Goal: Transaction & Acquisition: Obtain resource

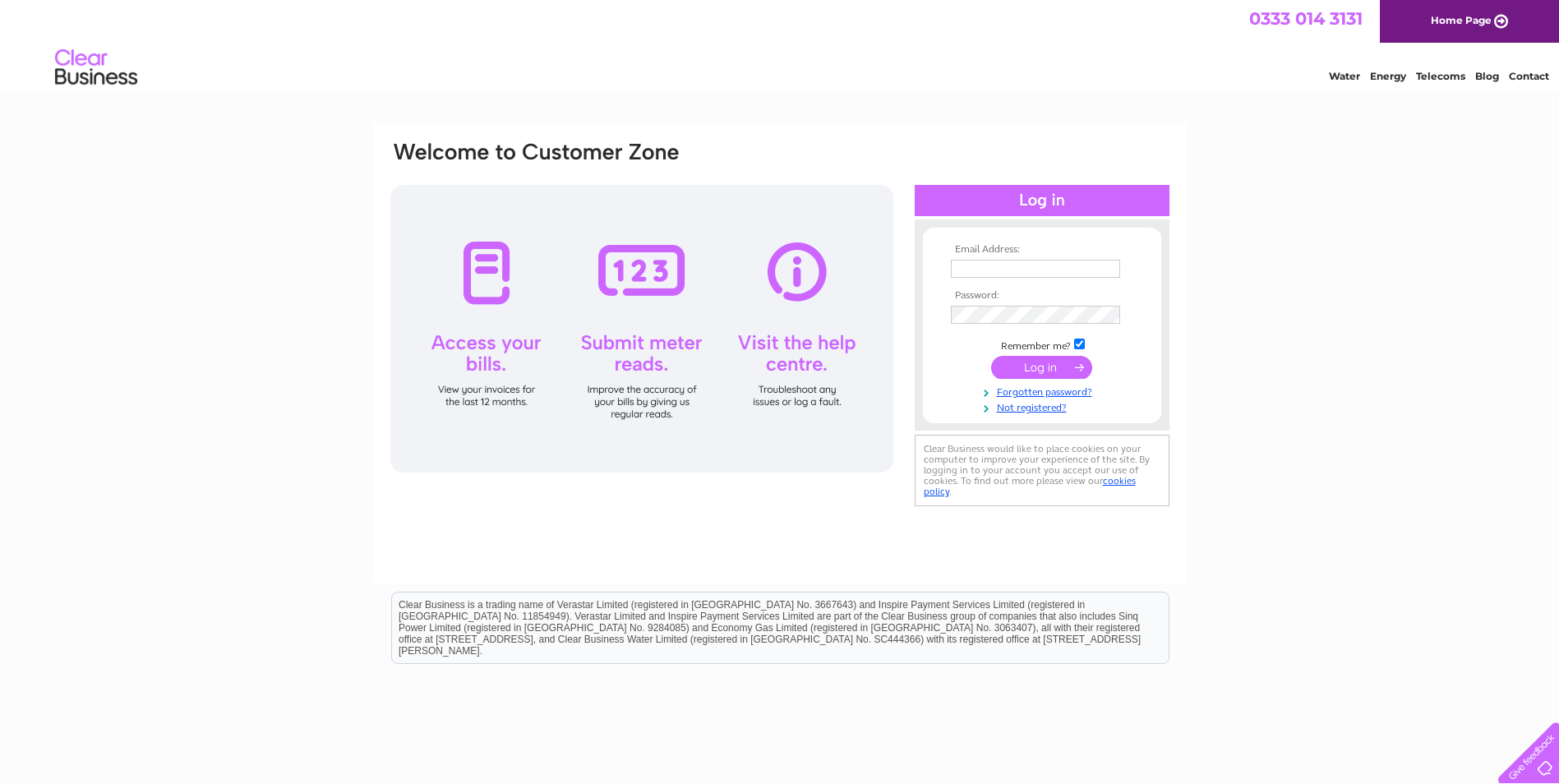
drag, startPoint x: 867, startPoint y: 393, endPoint x: 895, endPoint y: 426, distance: 43.3
drag, startPoint x: 895, startPoint y: 426, endPoint x: 744, endPoint y: 492, distance: 164.8
click at [737, 545] on div "Email Address: Password:" at bounding box center [780, 352] width 813 height 460
click at [977, 263] on input "text" at bounding box center [1036, 268] width 171 height 20
type input "[EMAIL_ADDRESS][DOMAIN_NAME]"
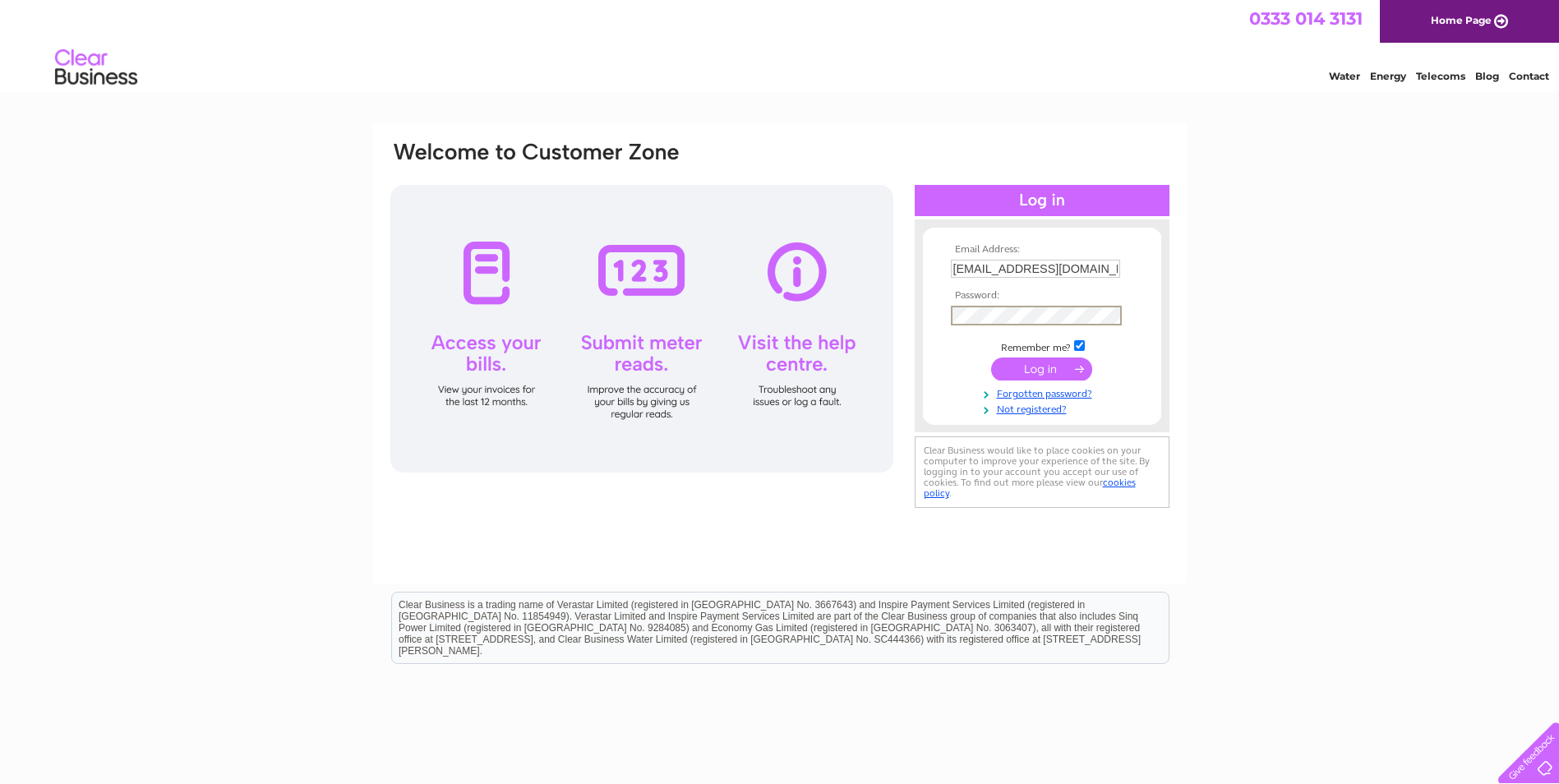
click at [991, 357] on input "submit" at bounding box center [1042, 368] width 101 height 23
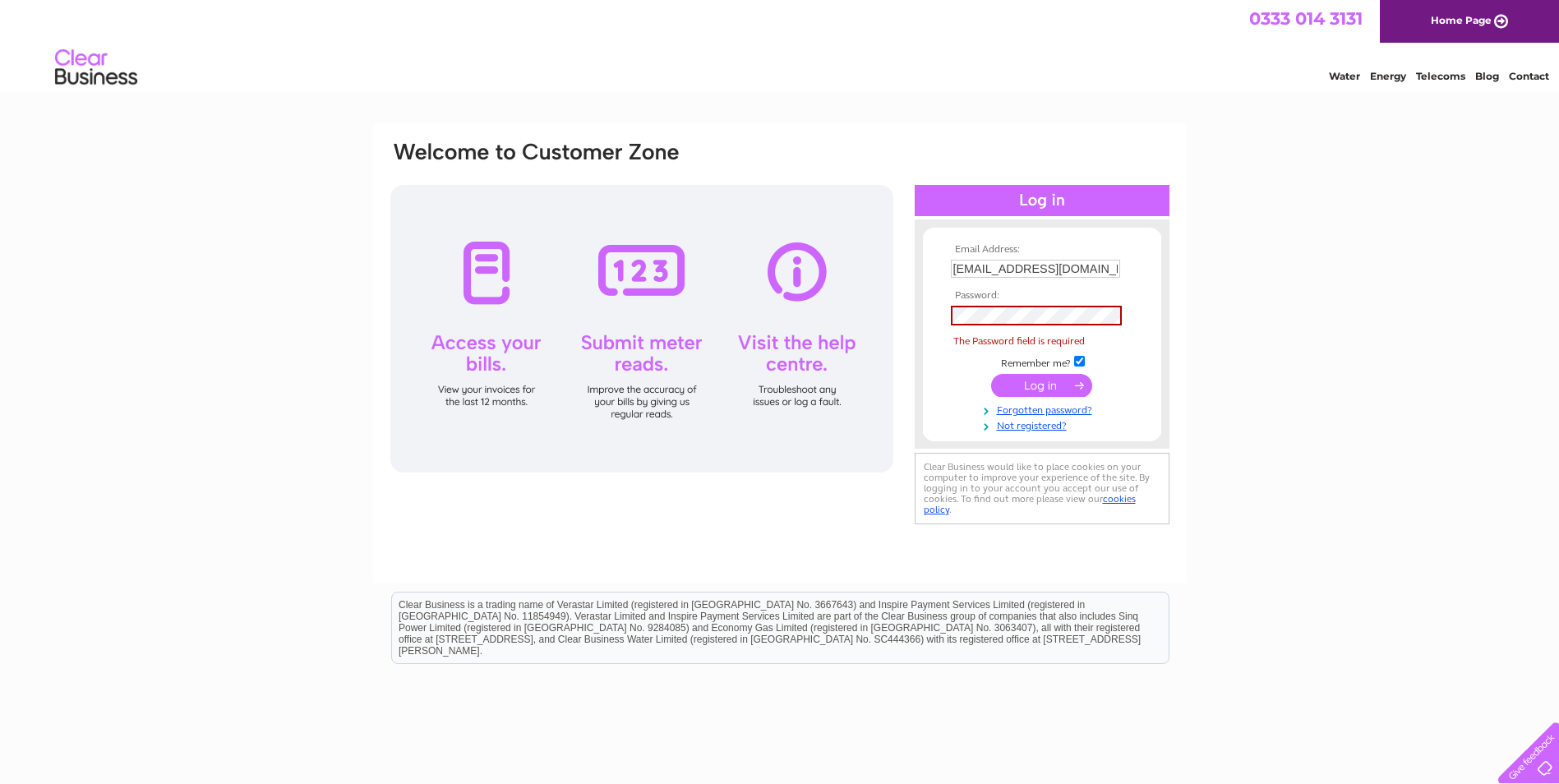
click at [1026, 302] on td at bounding box center [1042, 315] width 190 height 28
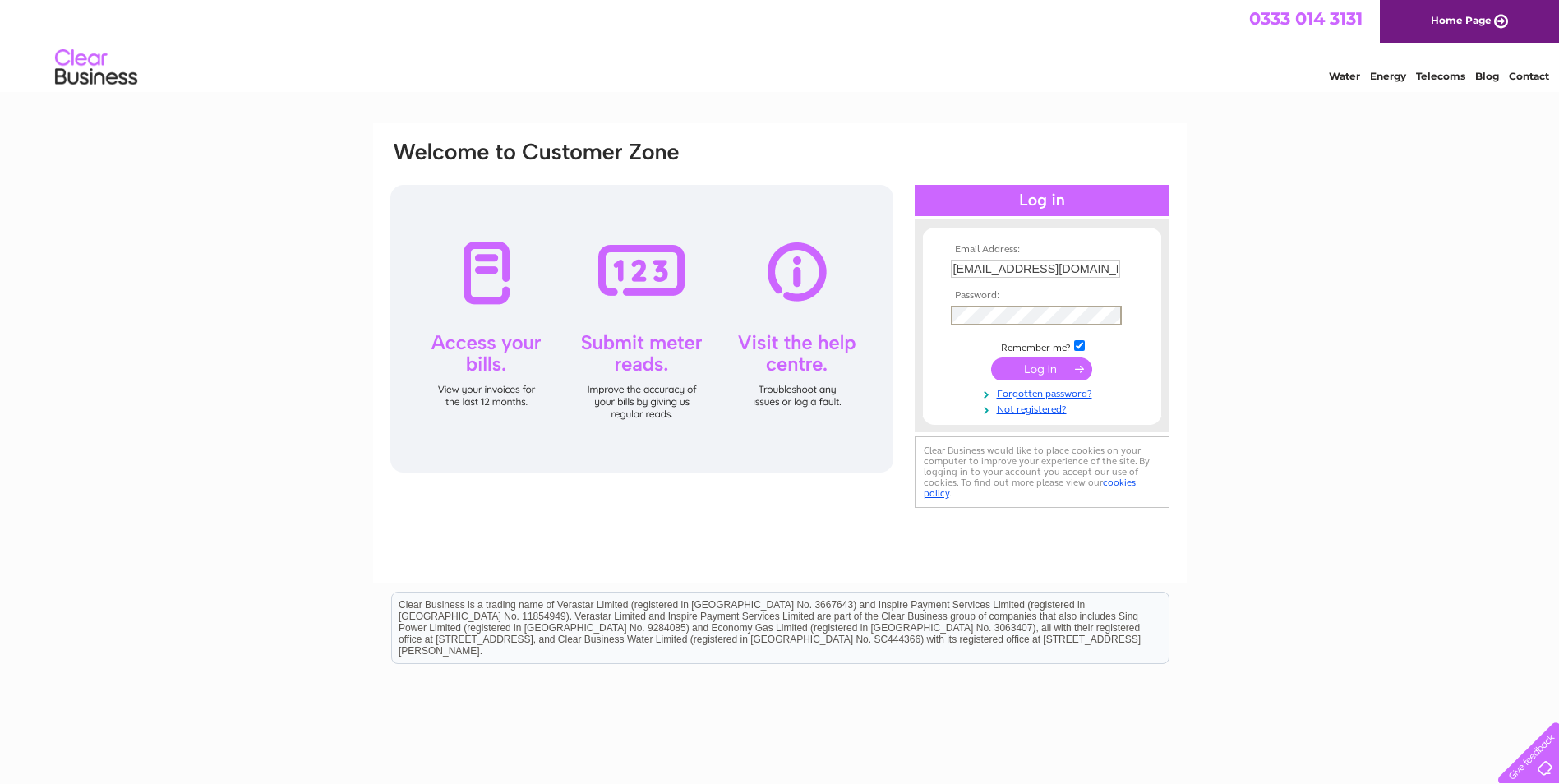
click at [1054, 364] on input "submit" at bounding box center [1042, 368] width 101 height 23
click at [1062, 363] on input "submit" at bounding box center [1042, 367] width 101 height 23
click at [1061, 365] on input "submit" at bounding box center [1042, 367] width 101 height 23
click at [1232, 373] on div "Email Address: alisongrosle@aol.com Password:" at bounding box center [780, 493] width 1559 height 741
drag, startPoint x: 1240, startPoint y: 383, endPoint x: 1258, endPoint y: 389, distance: 19.0
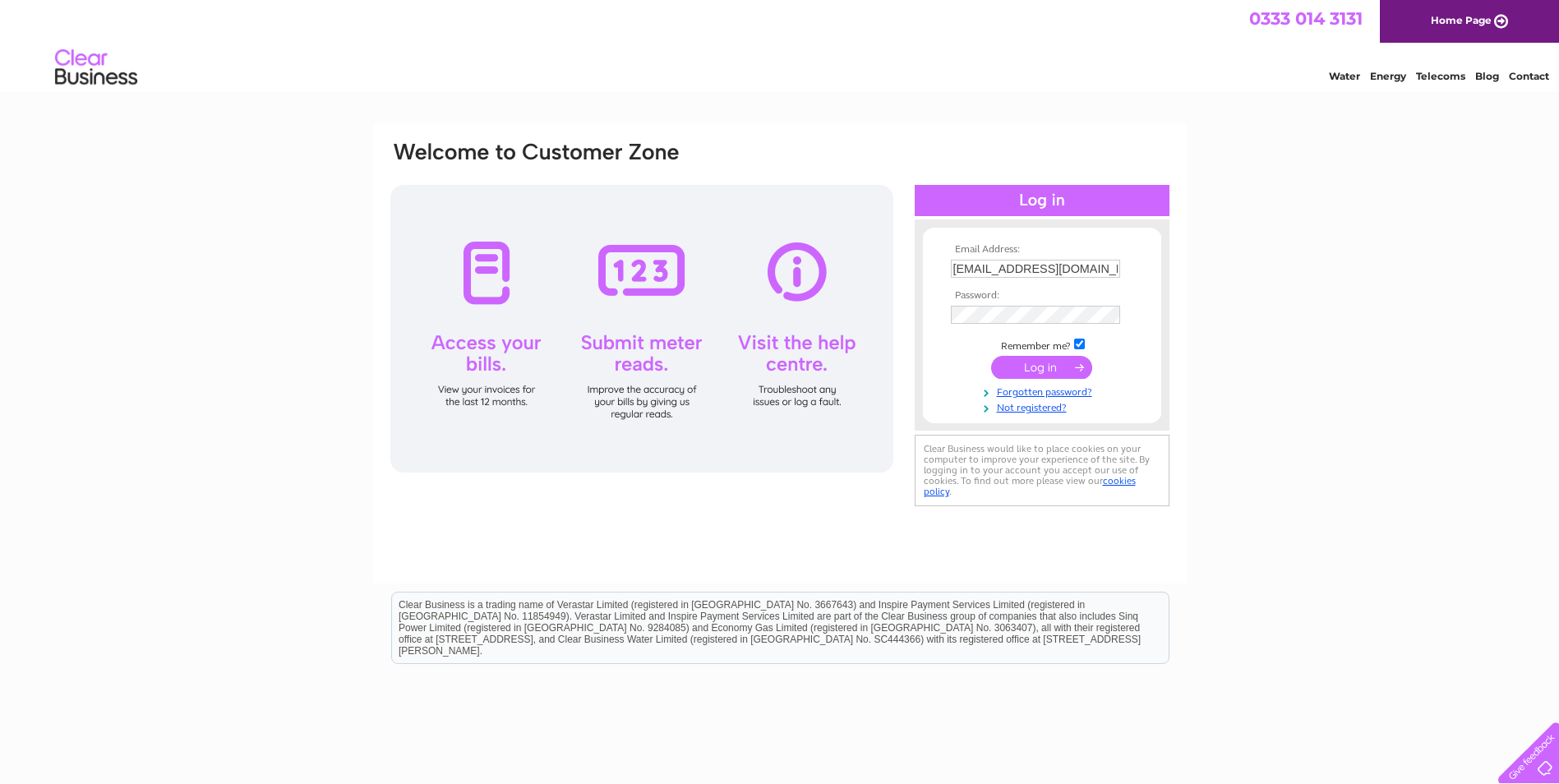
click at [1246, 389] on div "Email Address: alisongrosle@aol.com Password:" at bounding box center [780, 493] width 1559 height 741
click at [1009, 266] on input "text" at bounding box center [1036, 268] width 170 height 18
type input "[EMAIL_ADDRESS][DOMAIN_NAME]"
click at [991, 357] on input "submit" at bounding box center [1042, 368] width 101 height 23
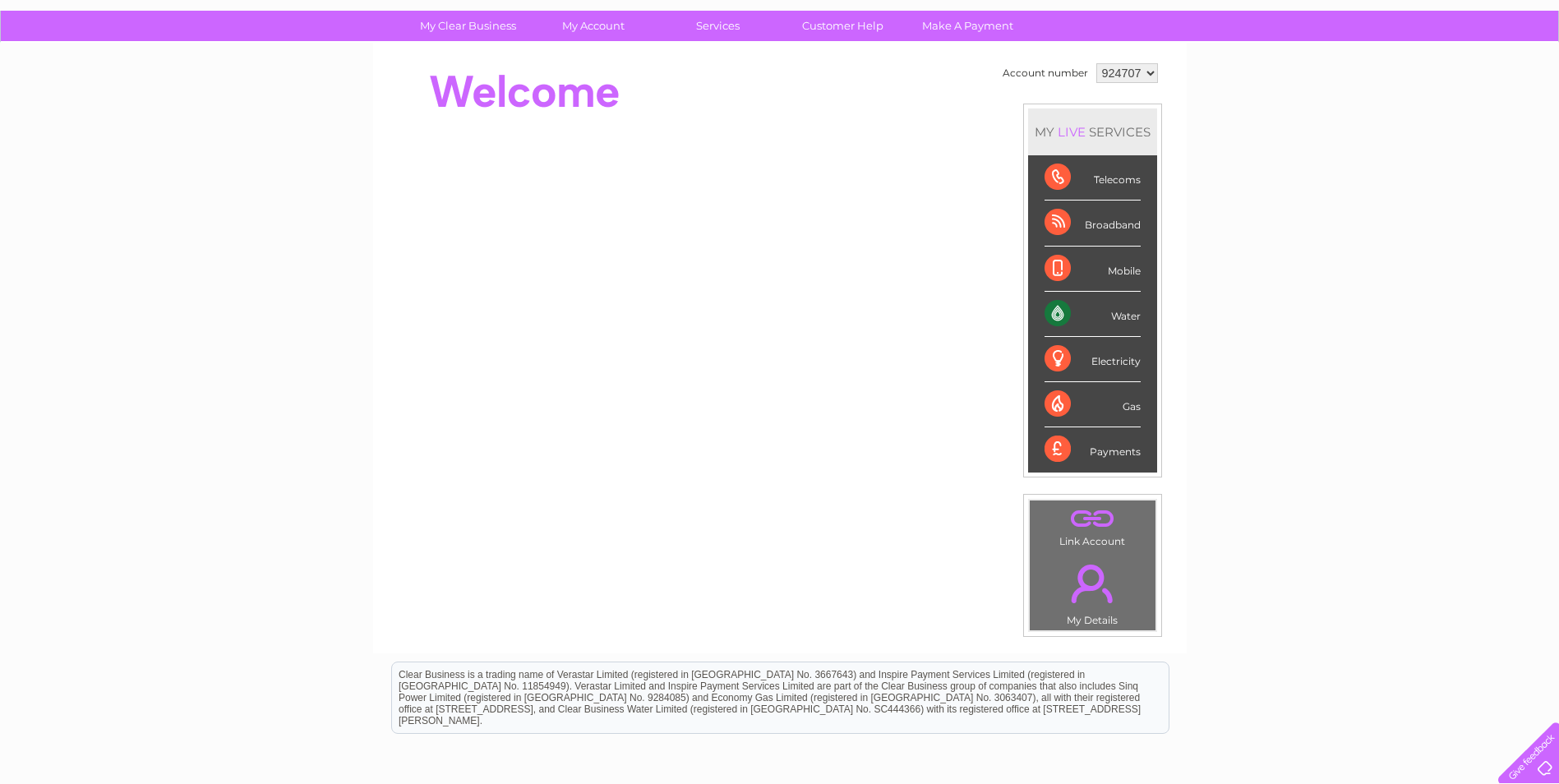
scroll to position [111, 0]
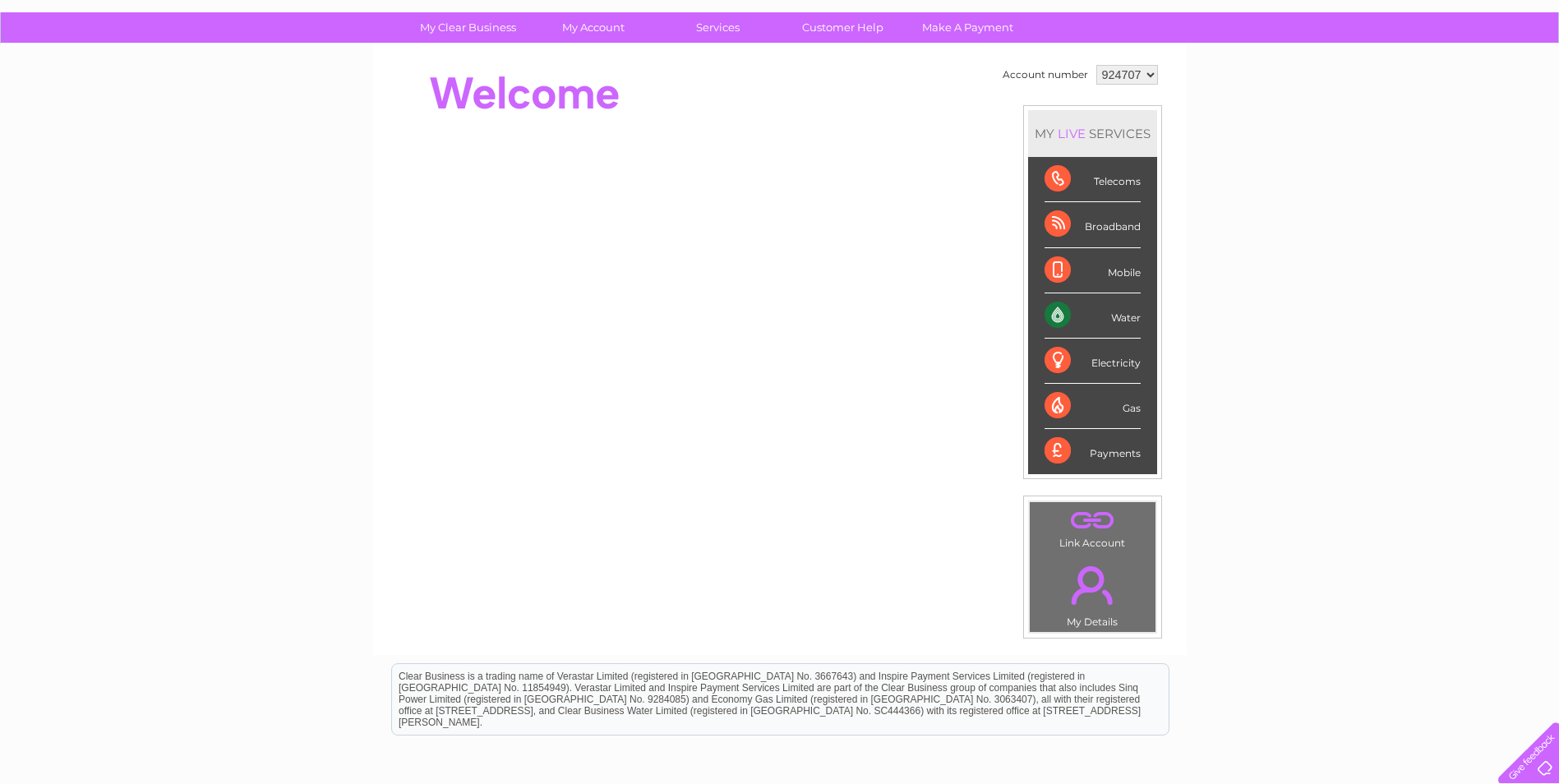
click at [1053, 314] on div "Water" at bounding box center [1092, 316] width 96 height 45
click at [1111, 316] on div "Water" at bounding box center [1092, 316] width 96 height 45
click at [1053, 314] on div "Water" at bounding box center [1092, 316] width 96 height 45
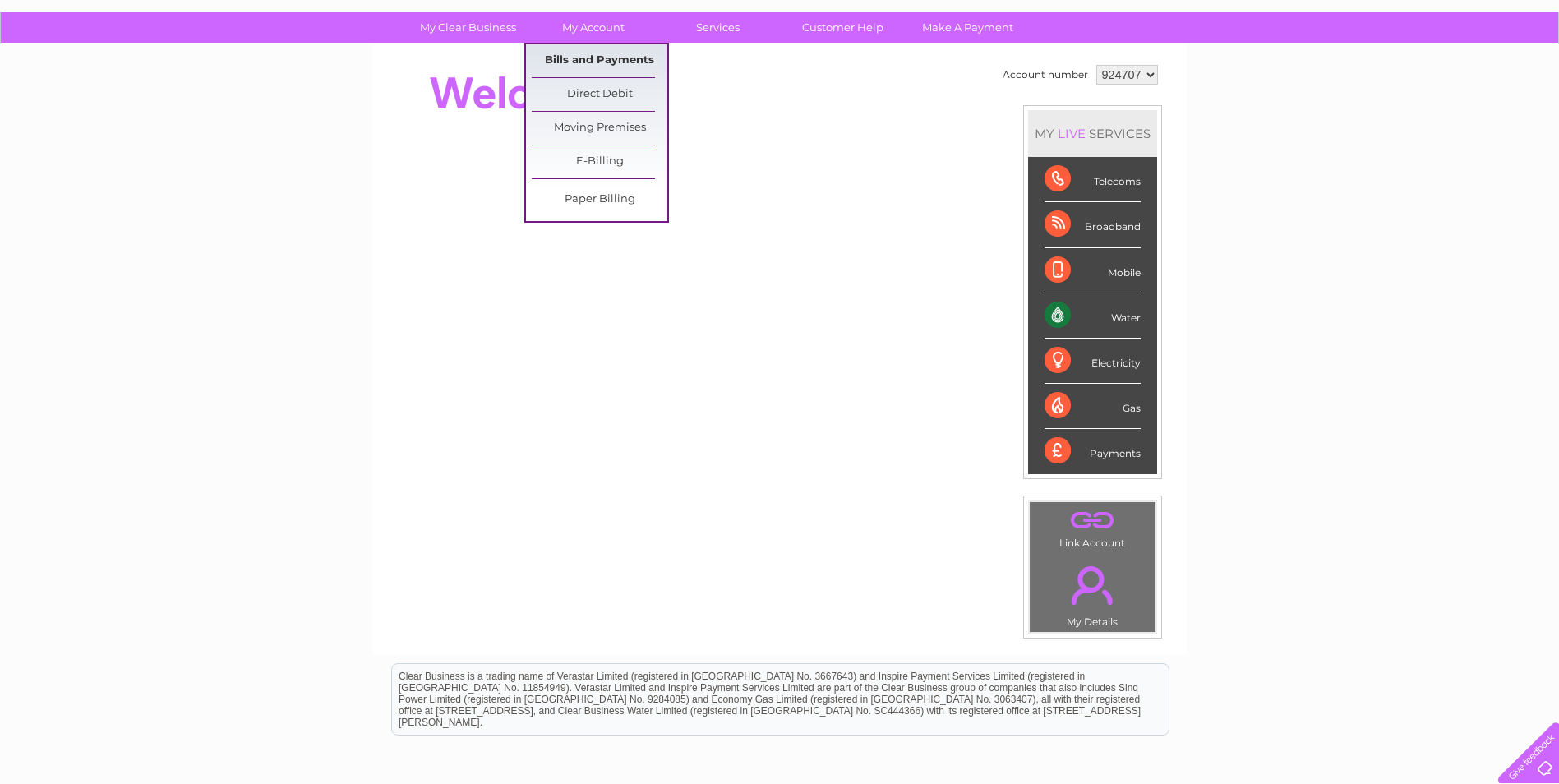
click at [612, 60] on link "Bills and Payments" at bounding box center [599, 61] width 135 height 33
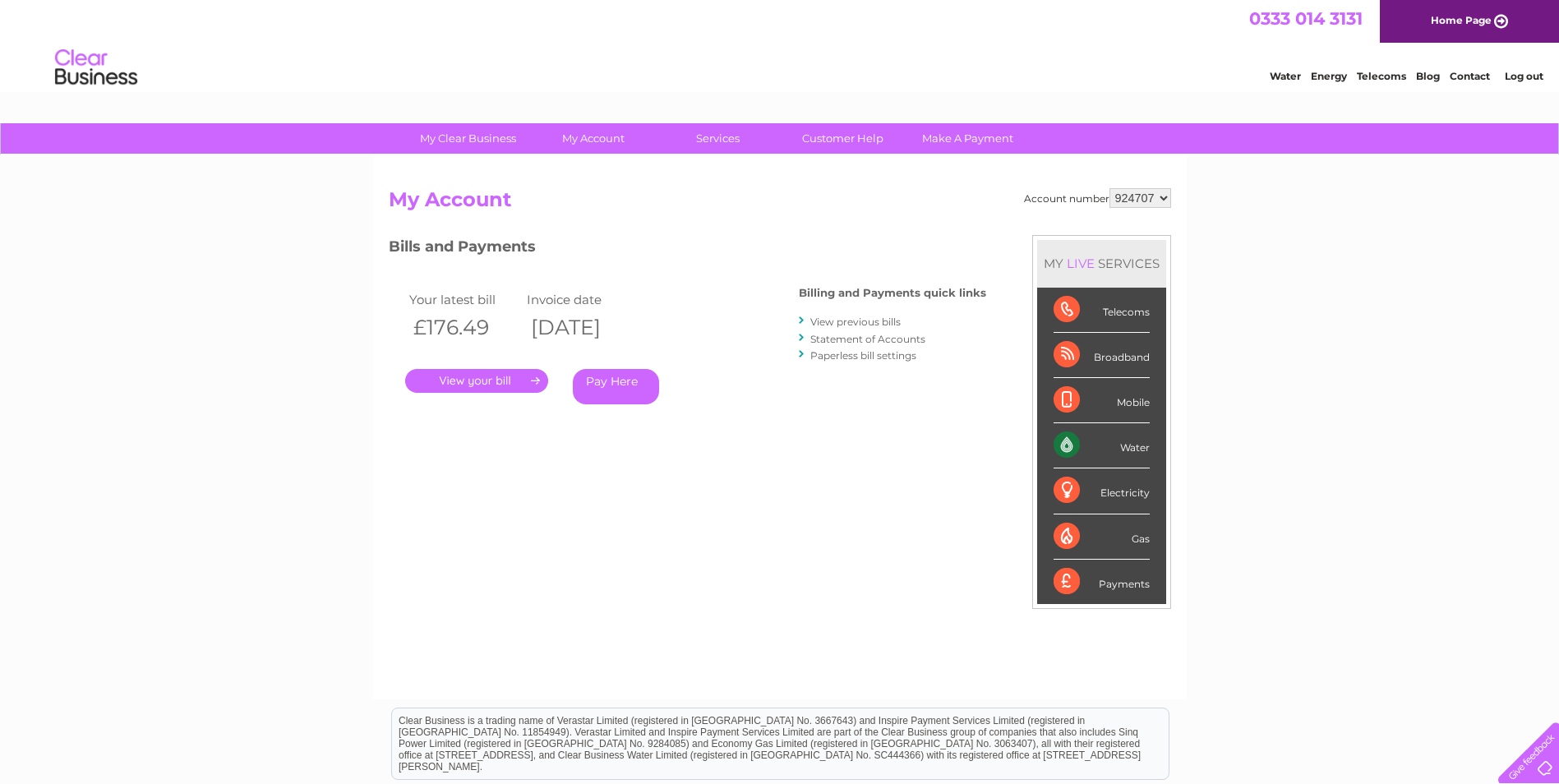
click at [526, 378] on link "." at bounding box center [476, 381] width 143 height 24
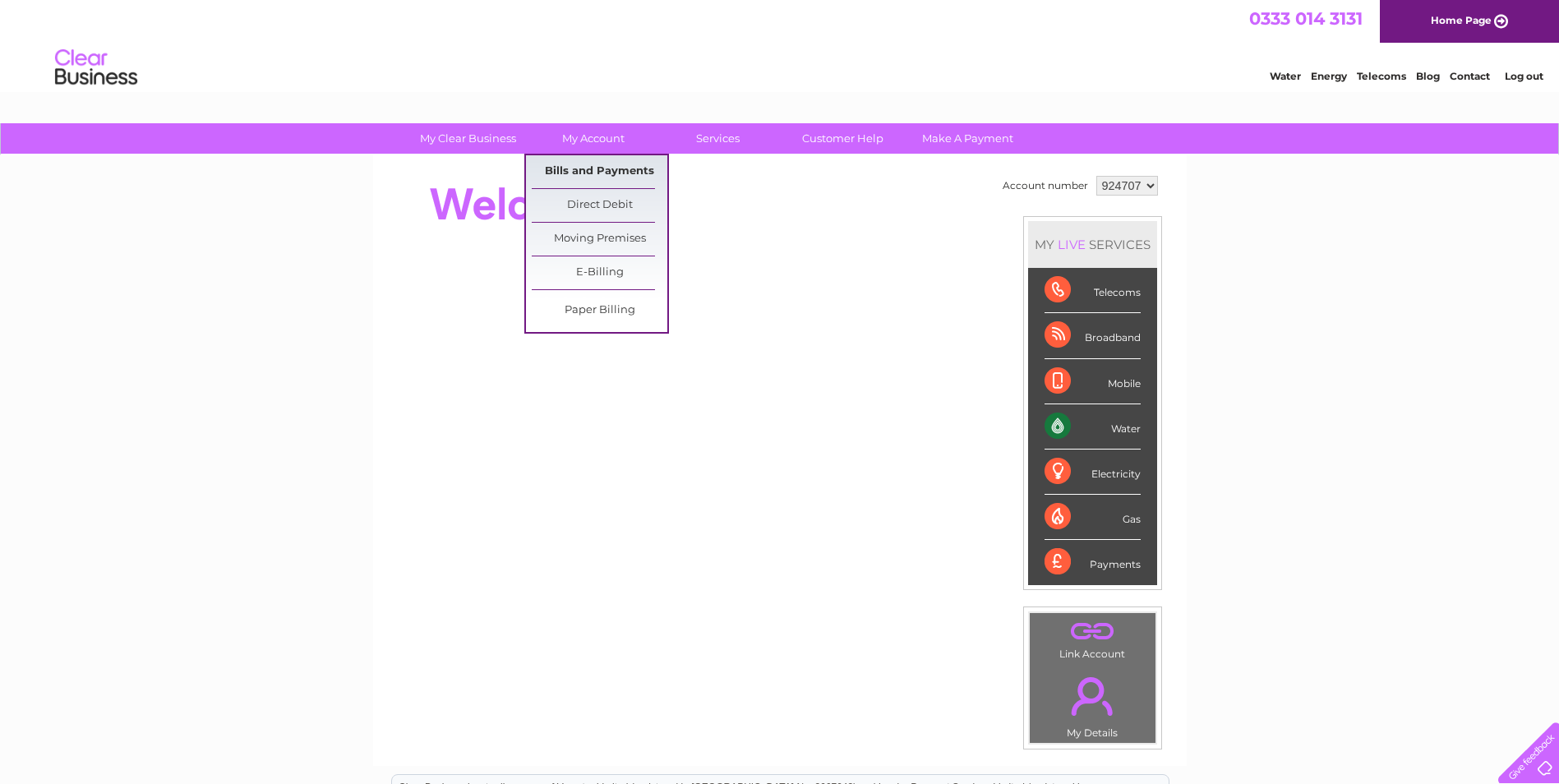
click at [605, 172] on link "Bills and Payments" at bounding box center [599, 172] width 135 height 33
click at [605, 168] on link "Bills and Payments" at bounding box center [599, 172] width 135 height 33
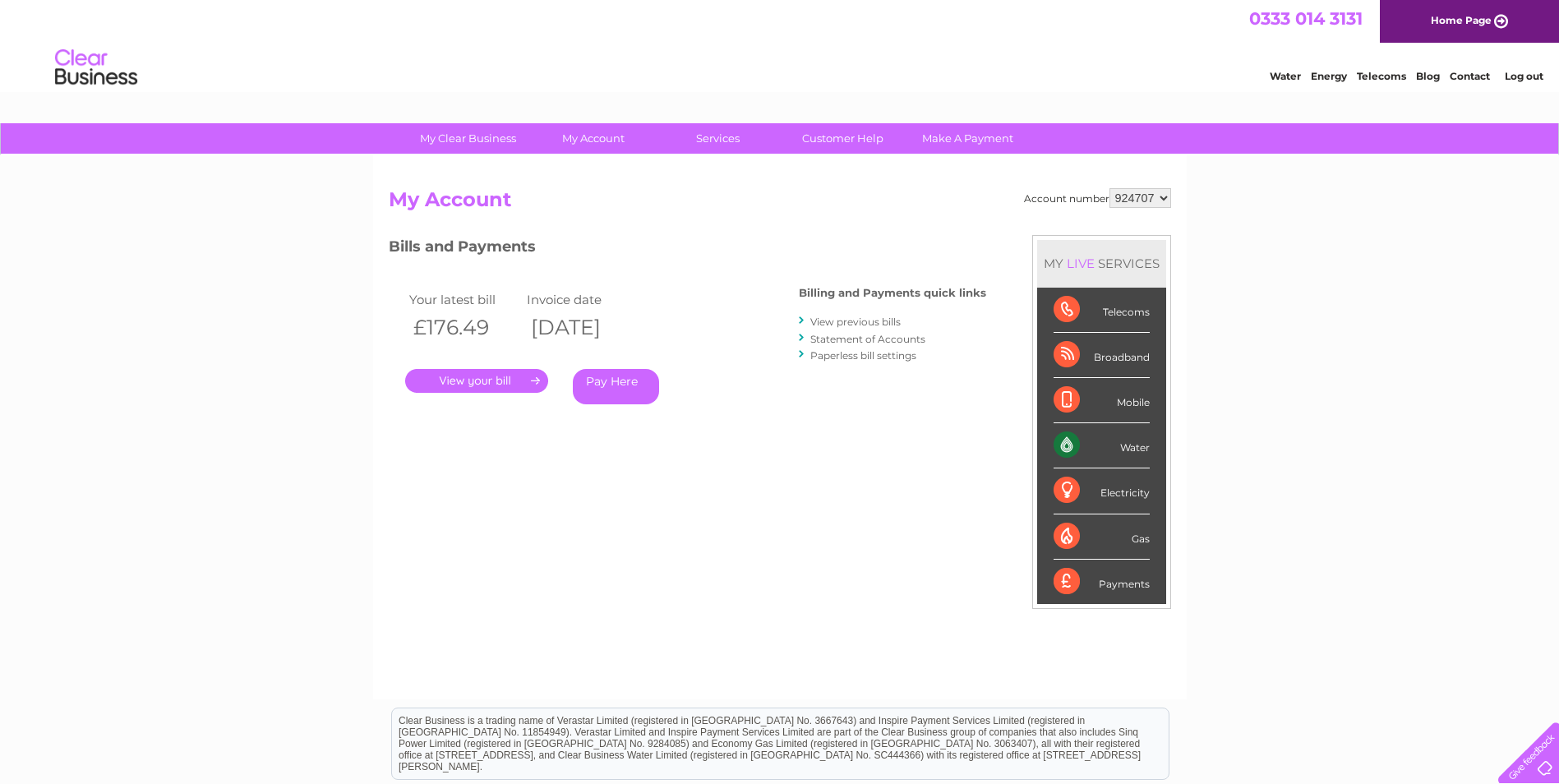
click at [514, 378] on link "." at bounding box center [476, 381] width 143 height 24
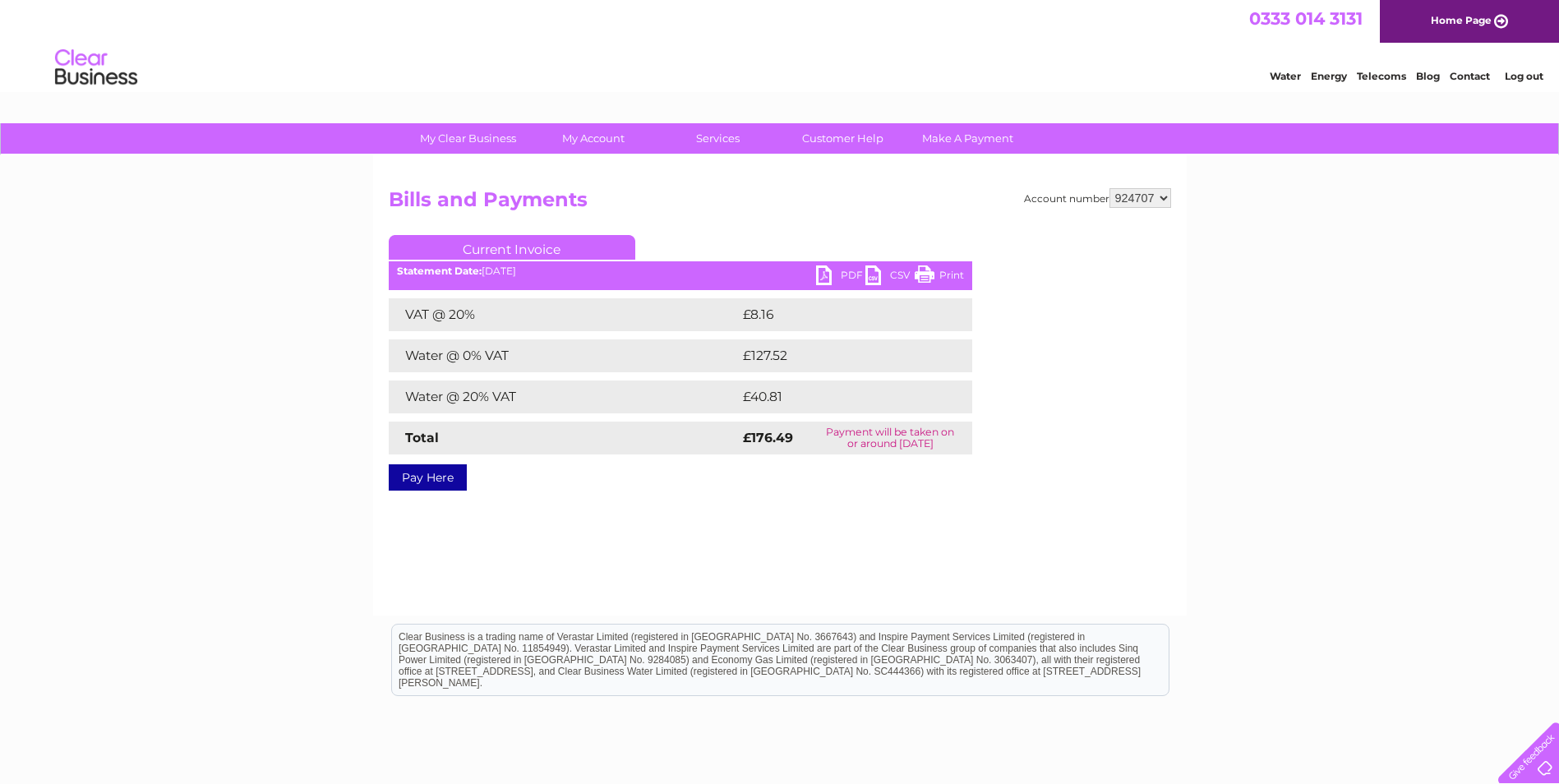
click at [875, 274] on link "CSV" at bounding box center [890, 278] width 49 height 24
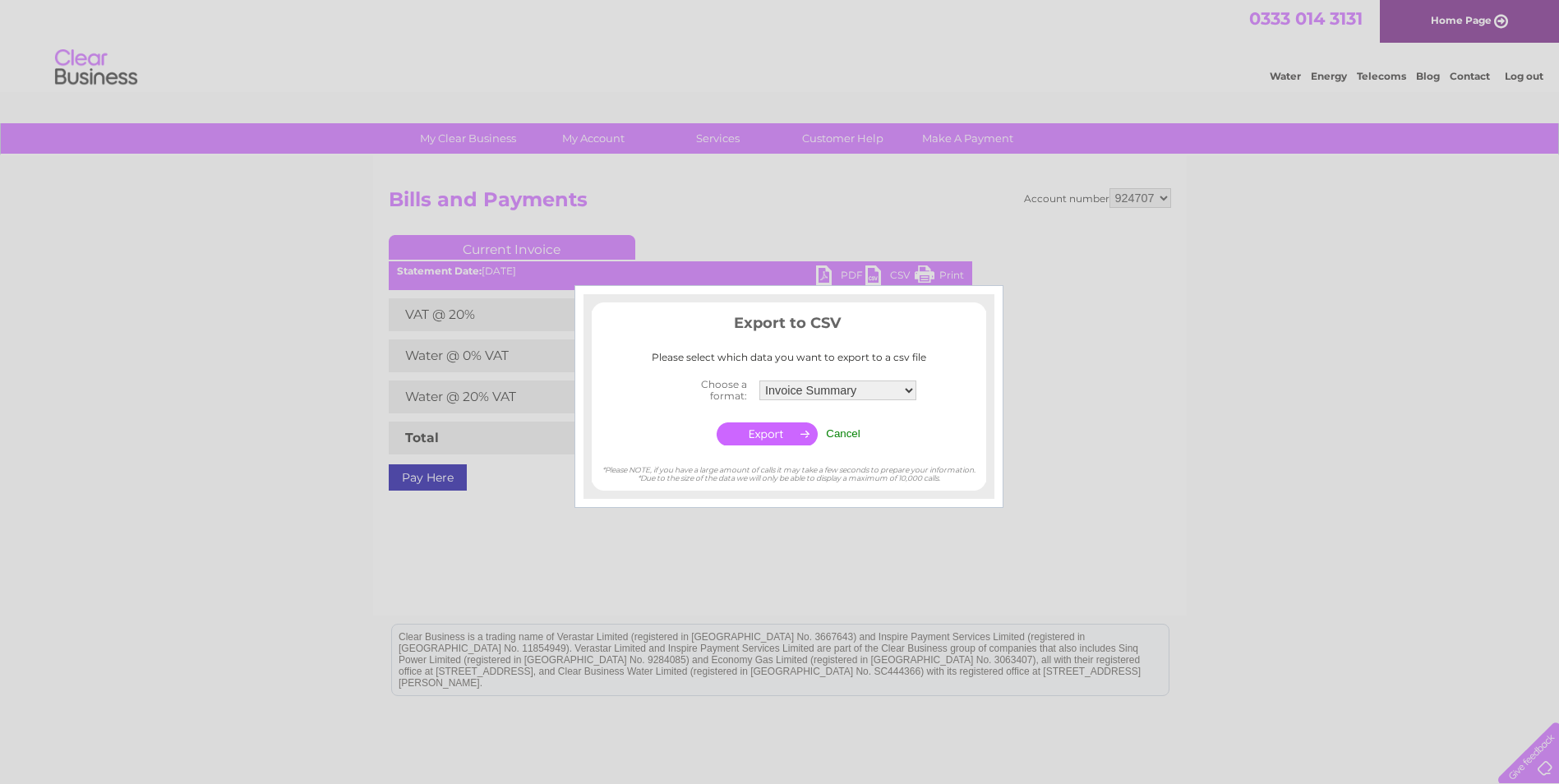
click at [832, 274] on div at bounding box center [780, 392] width 1559 height 784
click at [844, 431] on input "Cancel" at bounding box center [843, 433] width 34 height 12
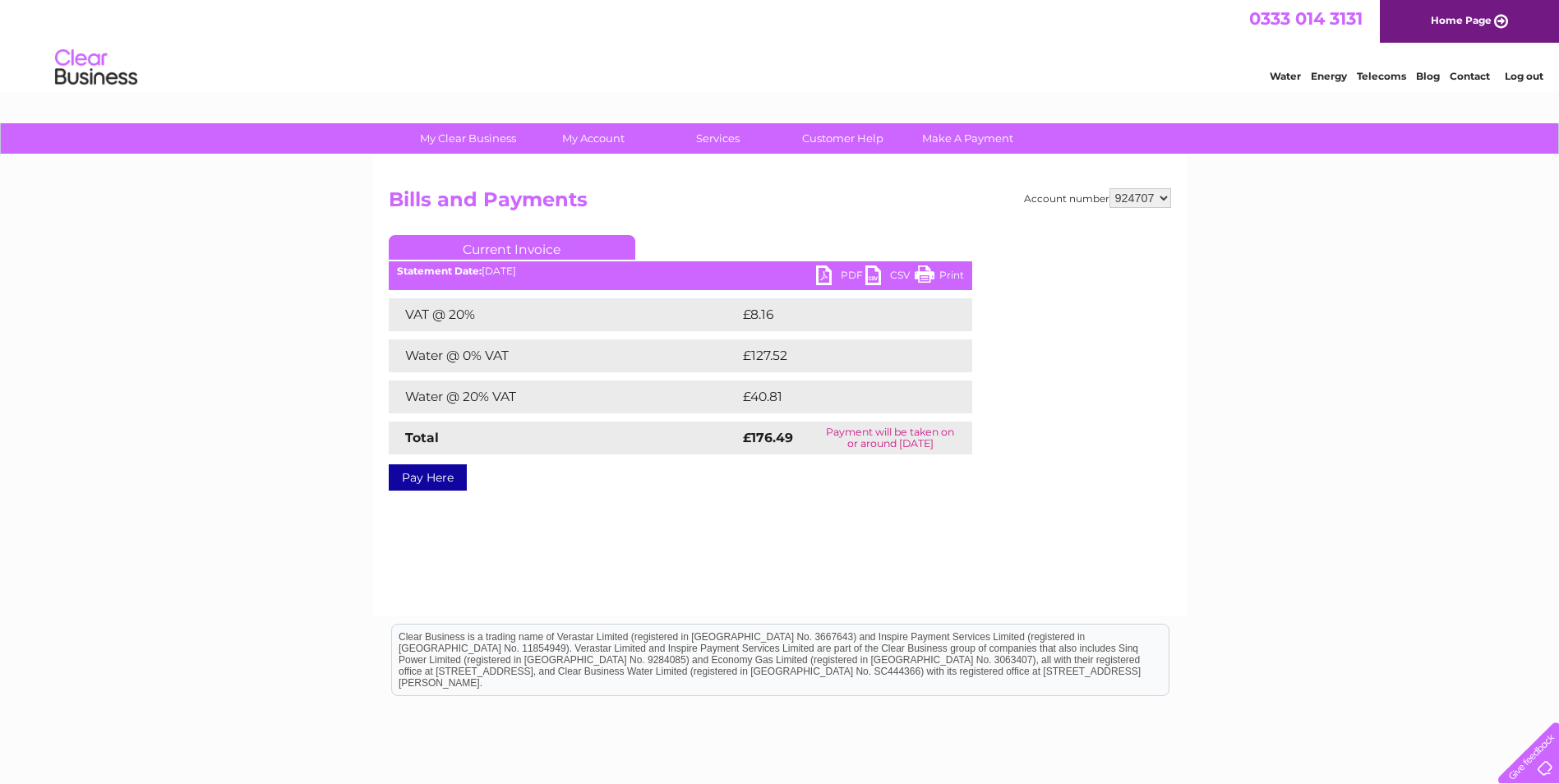
click at [821, 268] on link "PDF" at bounding box center [840, 278] width 49 height 24
click at [841, 268] on link "PDF" at bounding box center [840, 278] width 49 height 24
click at [852, 273] on link "PDF" at bounding box center [840, 278] width 49 height 24
click at [852, 272] on link "PDF" at bounding box center [840, 278] width 49 height 24
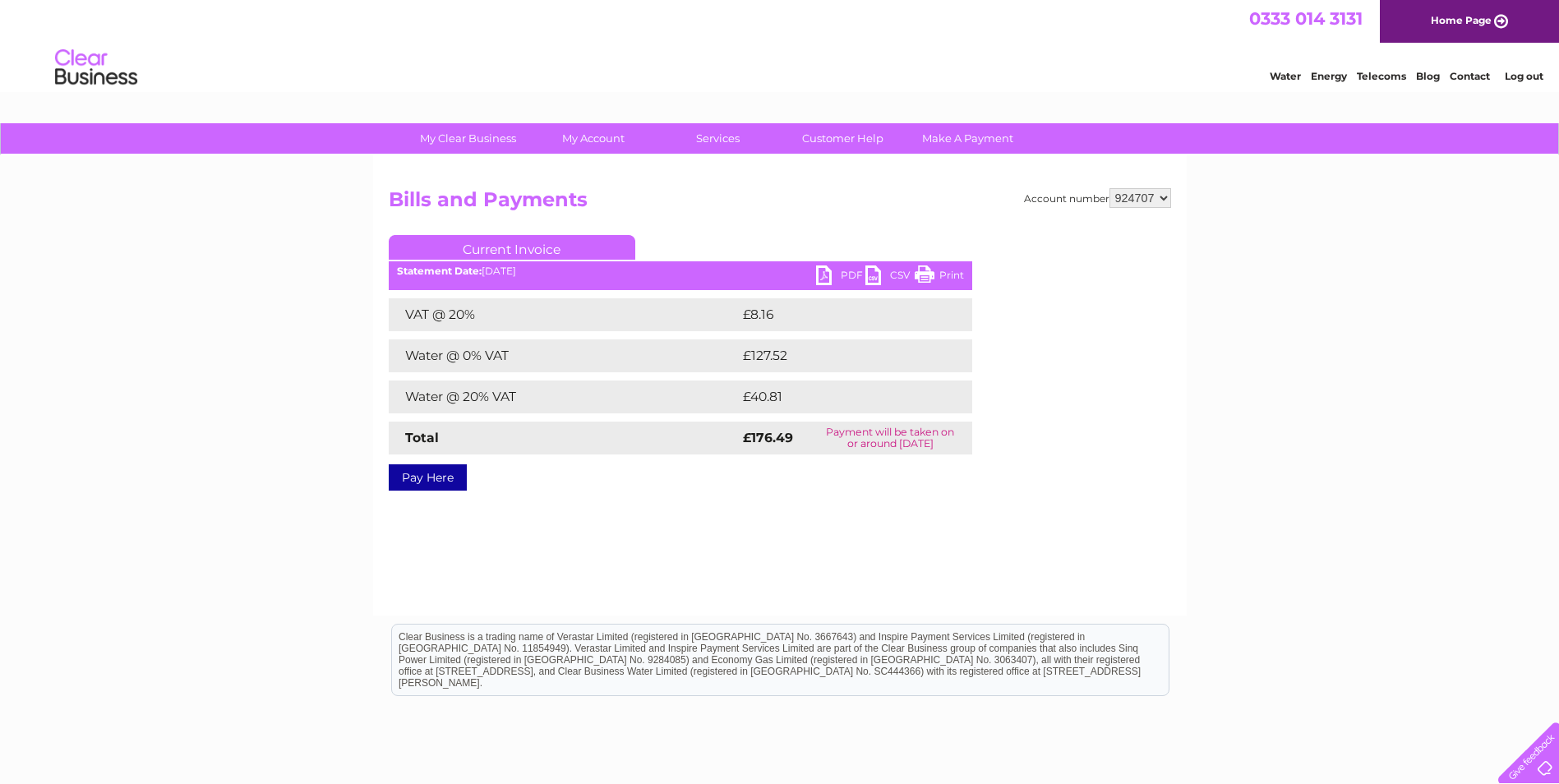
click at [931, 269] on link "Print" at bounding box center [939, 278] width 49 height 24
